Goal: Information Seeking & Learning: Check status

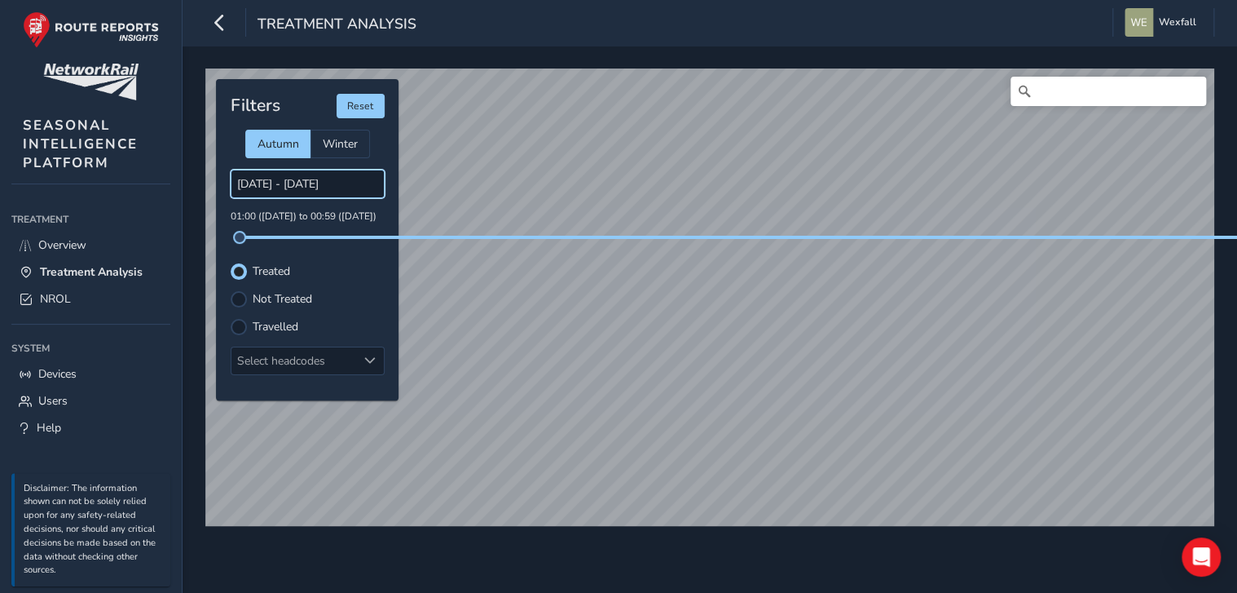
click at [277, 187] on input "[DATE] - [DATE]" at bounding box center [308, 184] width 154 height 29
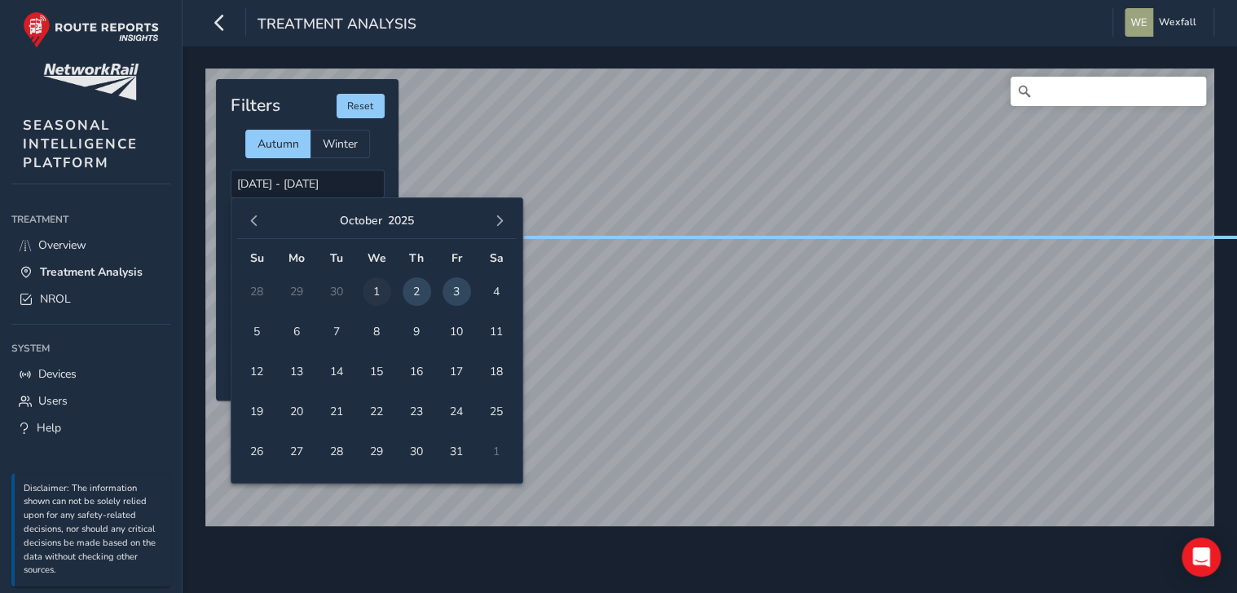
click at [377, 293] on span "1" at bounding box center [377, 291] width 29 height 29
click at [409, 290] on span "2" at bounding box center [417, 291] width 29 height 29
click at [333, 189] on input "[DATE] - [DATE]" at bounding box center [308, 184] width 154 height 29
click at [259, 230] on button "button" at bounding box center [254, 220] width 23 height 23
click at [339, 443] on span "30" at bounding box center [337, 451] width 29 height 29
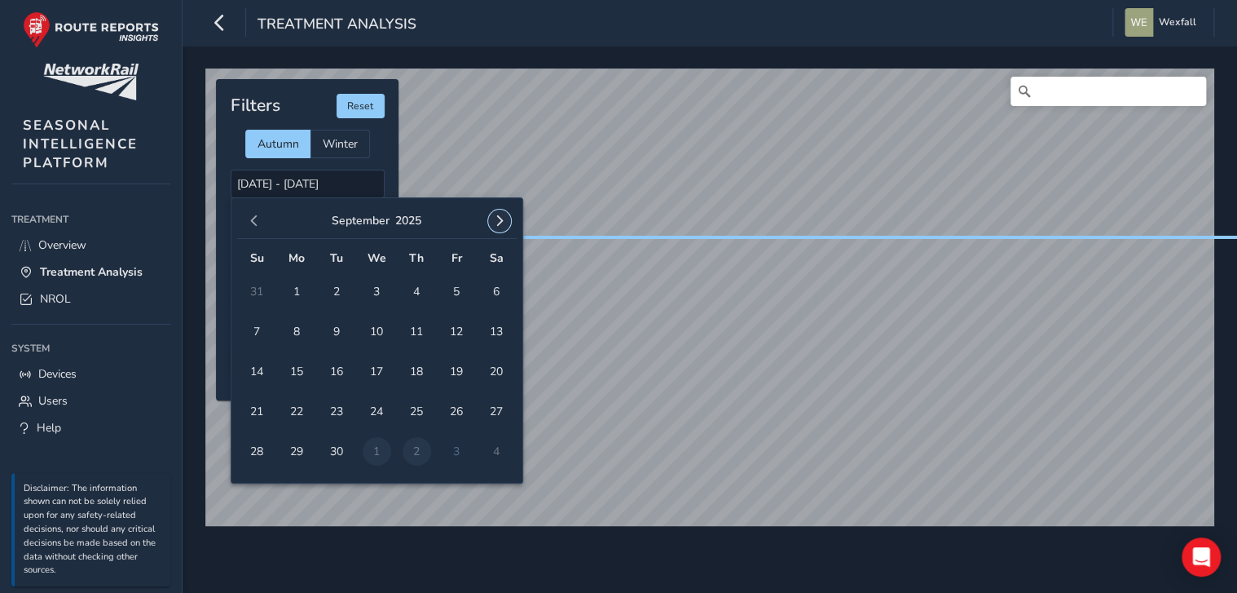
click at [502, 225] on span "button" at bounding box center [499, 220] width 11 height 11
click at [259, 225] on button "button" at bounding box center [254, 220] width 23 height 23
click at [496, 218] on span "button" at bounding box center [499, 220] width 11 height 11
click at [376, 293] on td "1" at bounding box center [377, 291] width 40 height 40
click at [259, 221] on button "button" at bounding box center [254, 220] width 23 height 23
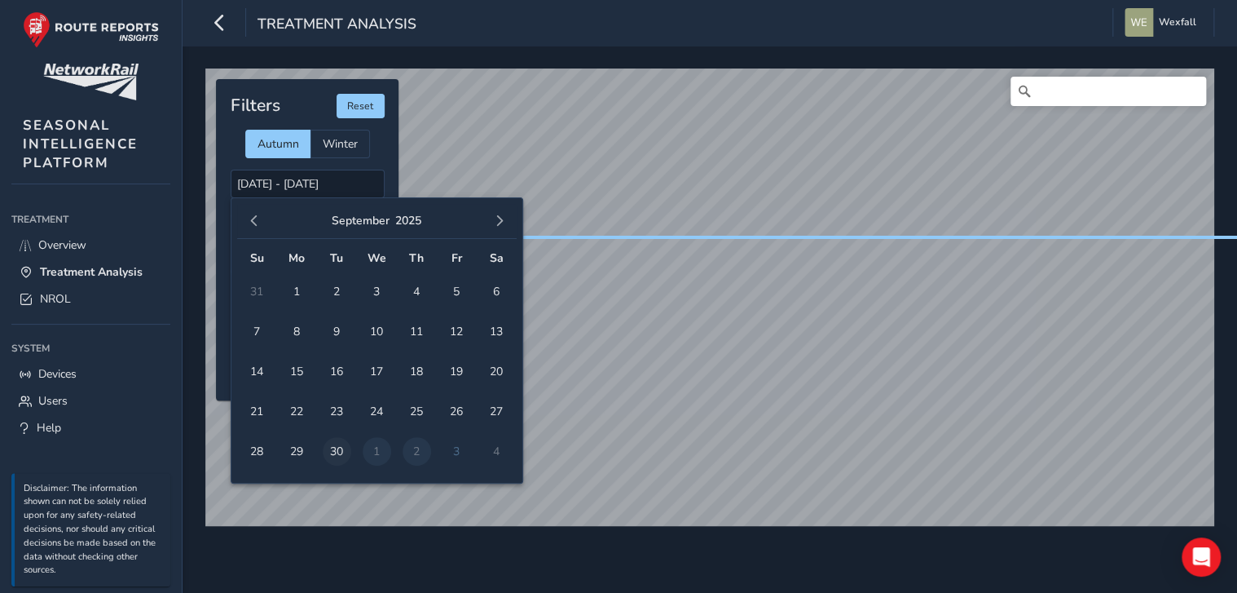
click at [338, 453] on span "30" at bounding box center [337, 451] width 29 height 29
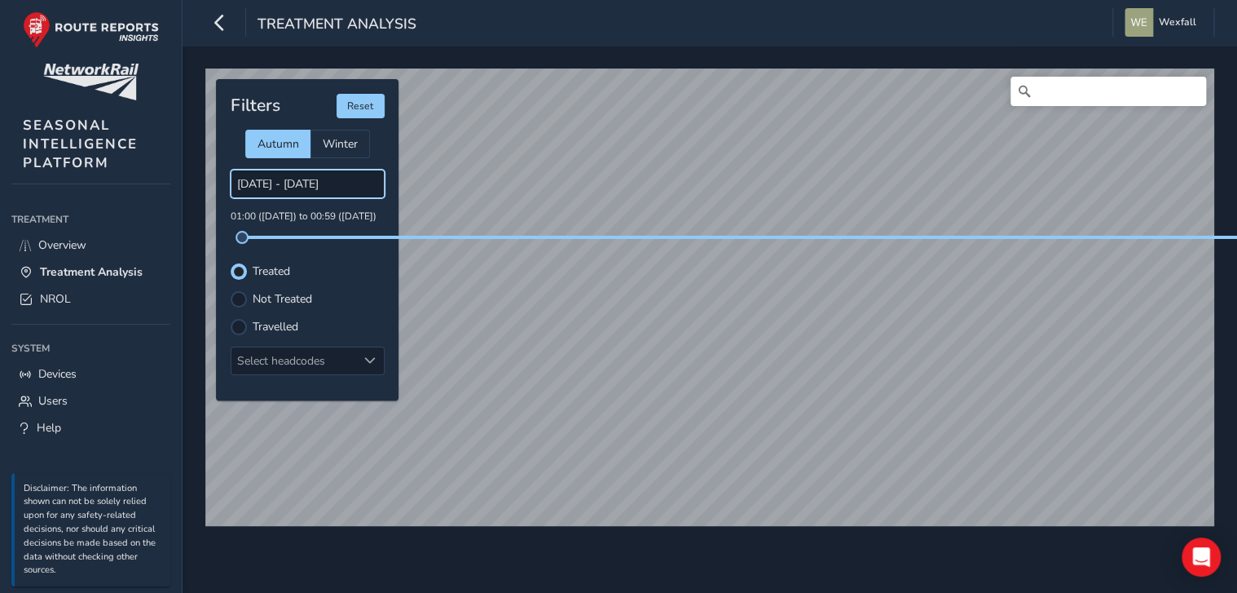
click at [306, 176] on input "[DATE] - [DATE]" at bounding box center [308, 184] width 154 height 29
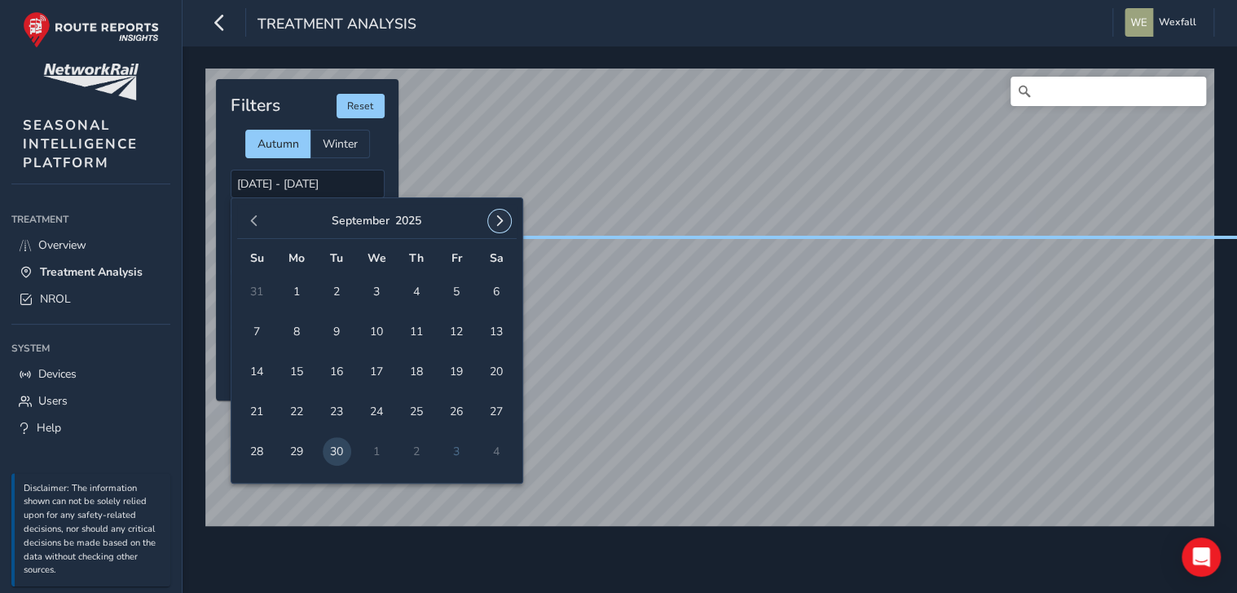
click at [504, 225] on span "button" at bounding box center [499, 220] width 11 height 11
click at [384, 293] on span "1" at bounding box center [377, 291] width 29 height 29
click at [381, 293] on span "1" at bounding box center [377, 291] width 29 height 29
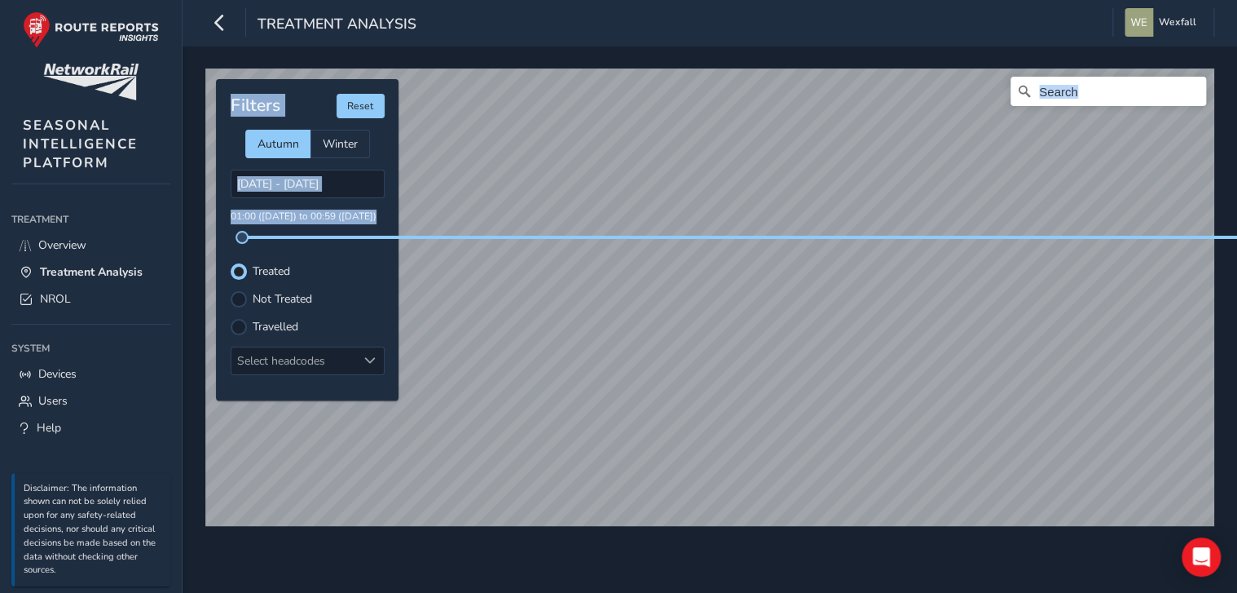
click at [685, 481] on div "© Mapbox © OpenStreetMap Improve this map Filters Reset Autumn Winter [DATE] - …" at bounding box center [710, 291] width 1020 height 456
click at [323, 175] on input "[DATE] - [DATE]" at bounding box center [308, 184] width 154 height 29
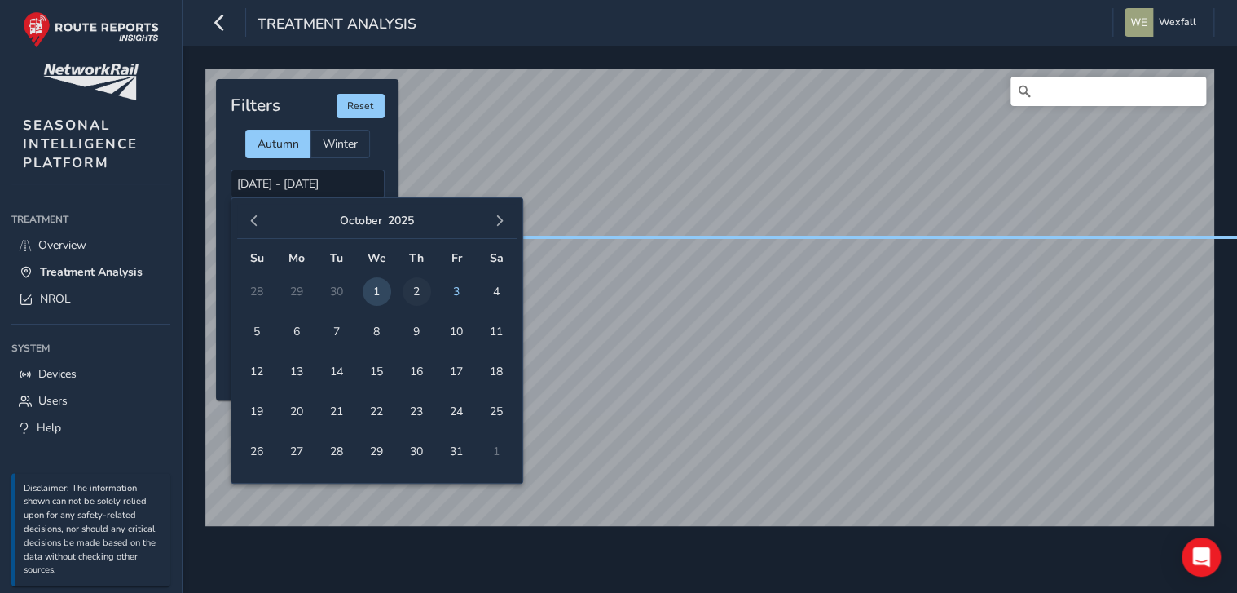
click at [415, 292] on span "2" at bounding box center [417, 291] width 29 height 29
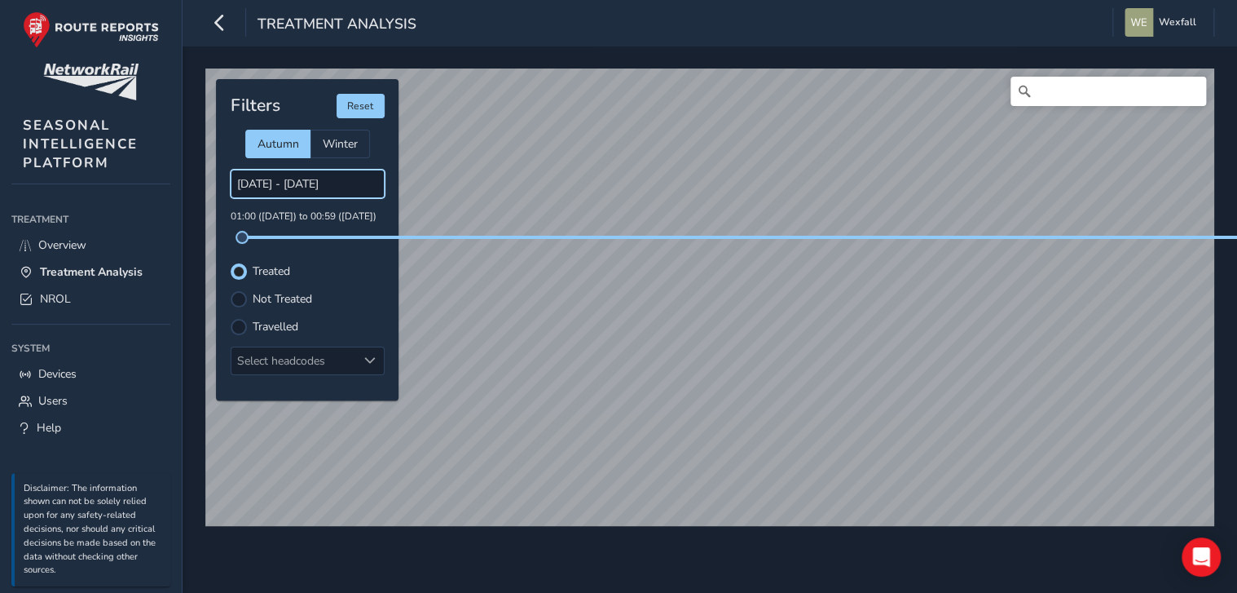
click at [303, 185] on input "[DATE] - [DATE]" at bounding box center [308, 184] width 154 height 29
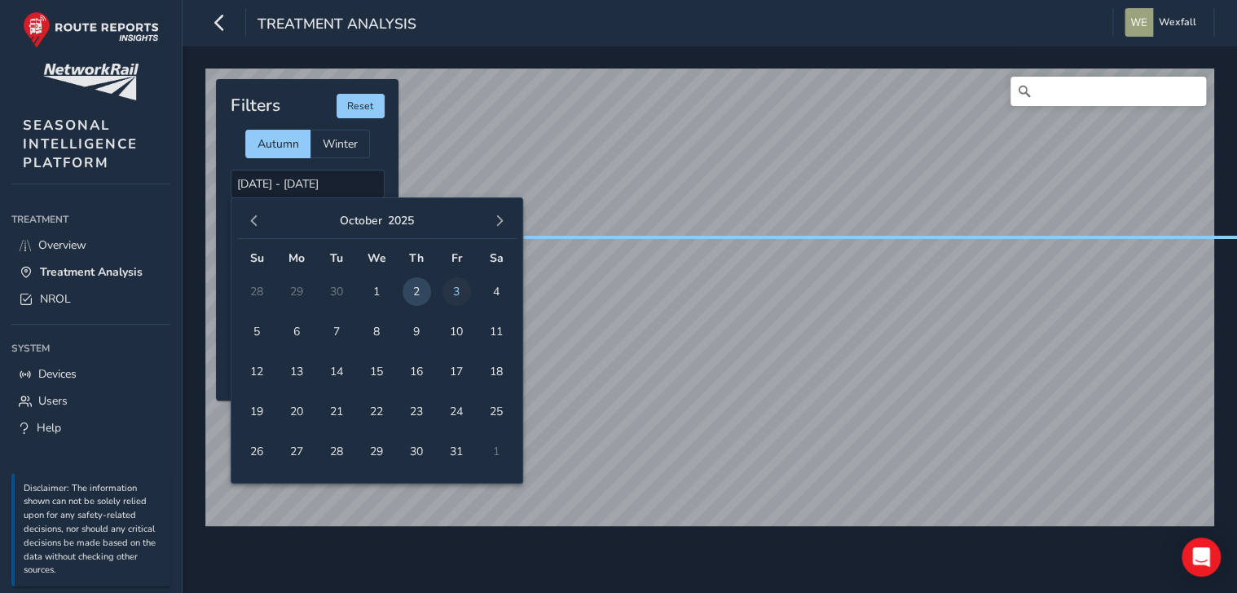
click at [447, 289] on span "3" at bounding box center [457, 291] width 29 height 29
click at [449, 289] on span "3" at bounding box center [457, 291] width 29 height 29
type input "[DATE] - [DATE]"
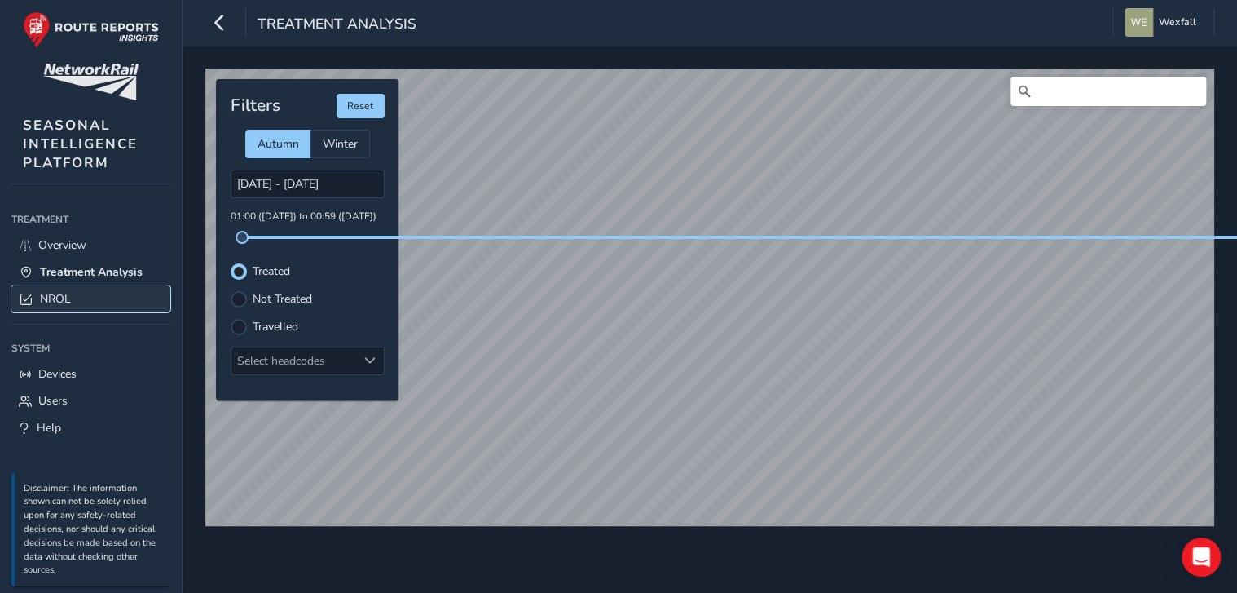
click at [55, 297] on span "NROL" at bounding box center [55, 298] width 31 height 15
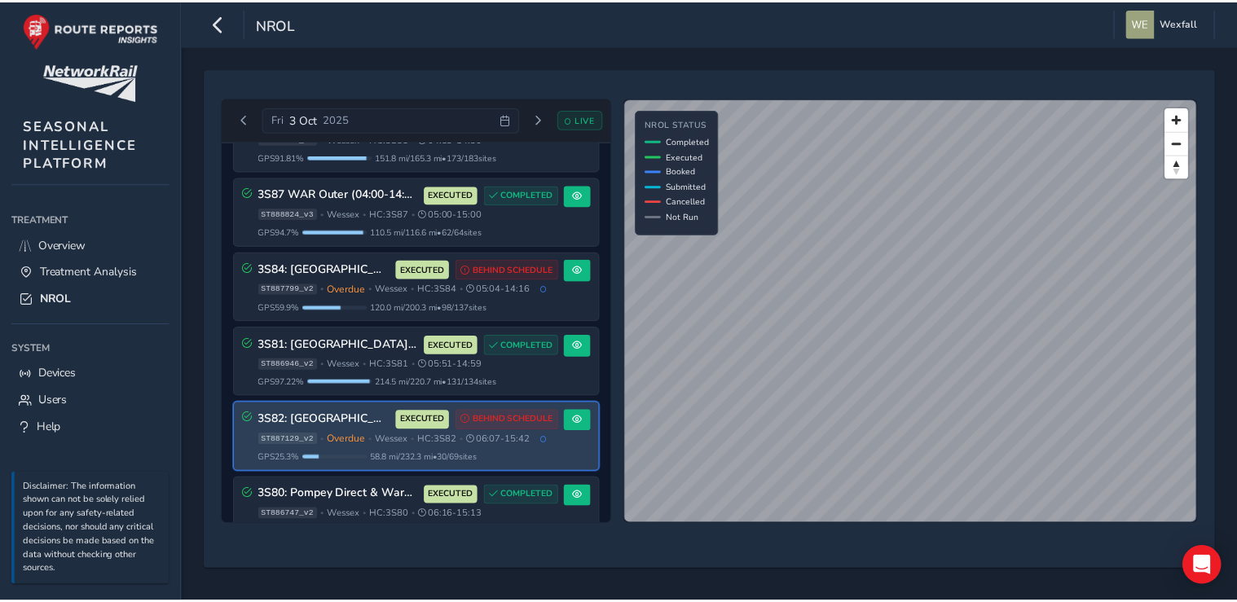
scroll to position [347, 0]
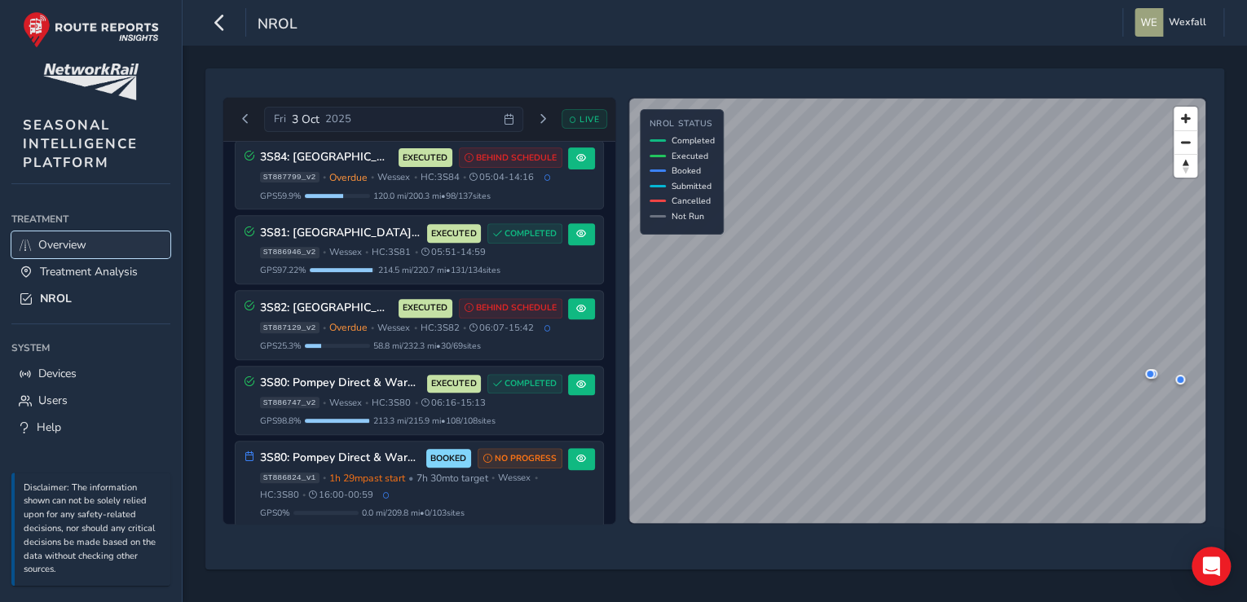
click at [65, 238] on span "Overview" at bounding box center [62, 244] width 48 height 15
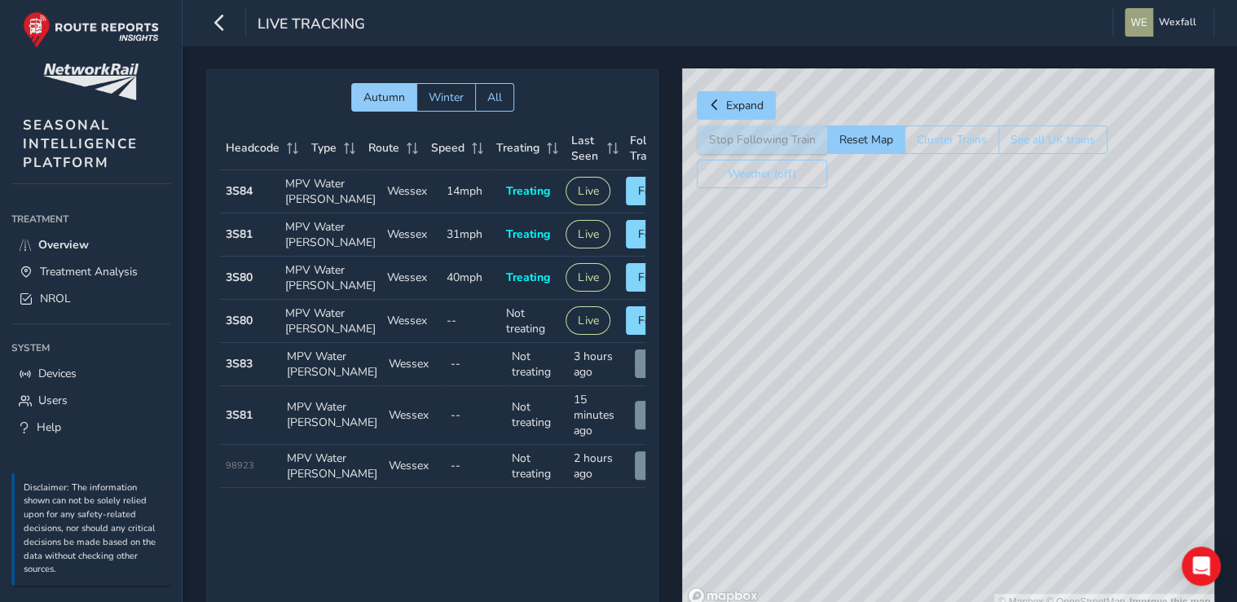
drag, startPoint x: 940, startPoint y: 323, endPoint x: 892, endPoint y: 309, distance: 50.0
click at [892, 309] on div "© Mapbox © OpenStreetMap Improve this map" at bounding box center [948, 339] width 532 height 542
drag, startPoint x: 442, startPoint y: 567, endPoint x: 469, endPoint y: 571, distance: 27.1
click at [469, 488] on div "Headcode Type Route Speed Treating Last Seen Follow Train Headcode 3S84 Type MP…" at bounding box center [432, 307] width 425 height 361
